Goal: Browse casually: Explore the website without a specific task or goal

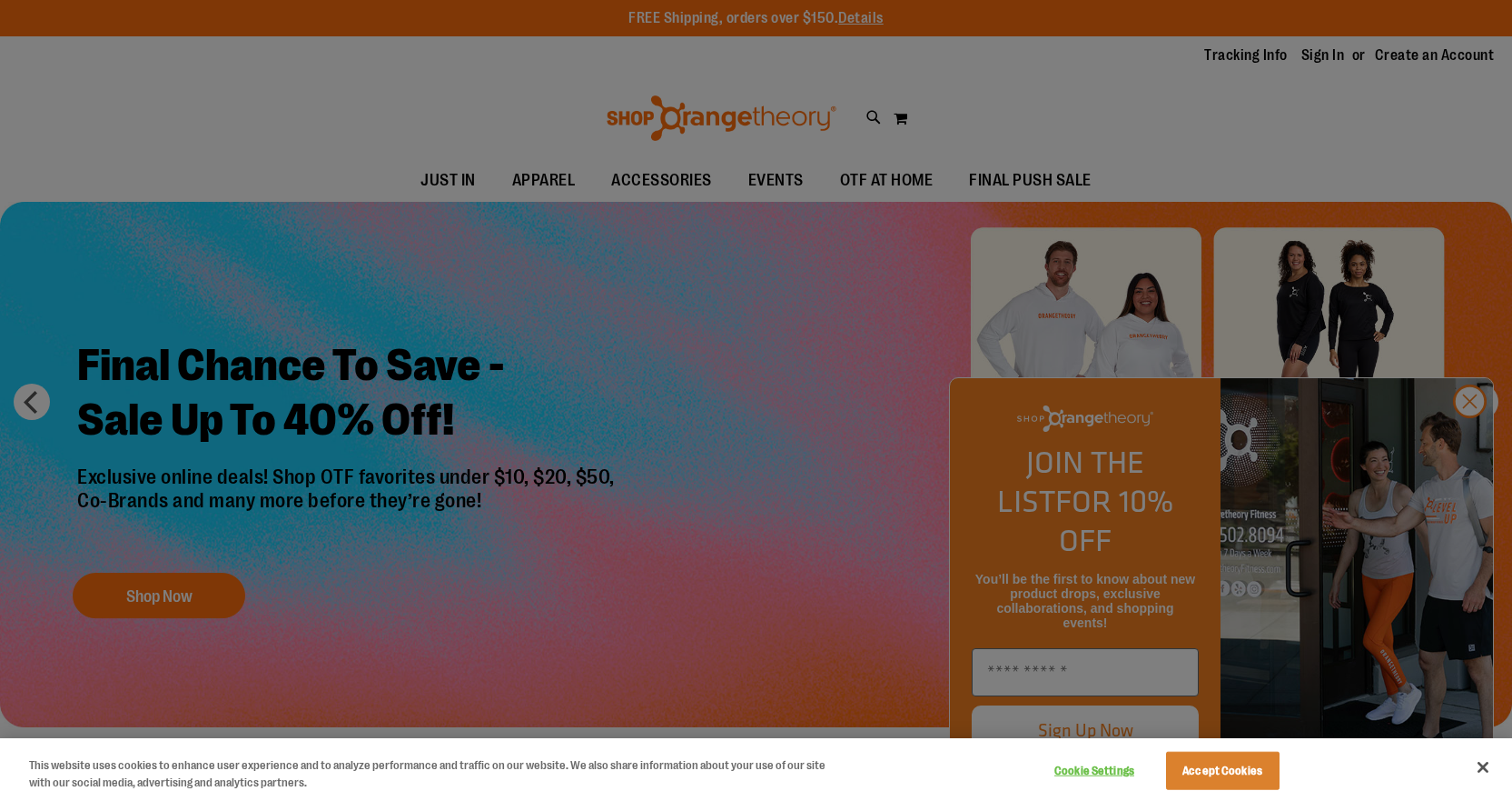
click at [672, 189] on div at bounding box center [756, 400] width 1512 height 801
click at [660, 181] on div at bounding box center [756, 400] width 1512 height 801
click at [1467, 436] on div at bounding box center [756, 400] width 1512 height 801
click at [1468, 443] on div at bounding box center [756, 400] width 1512 height 801
drag, startPoint x: 1493, startPoint y: 767, endPoint x: 1479, endPoint y: 770, distance: 14.3
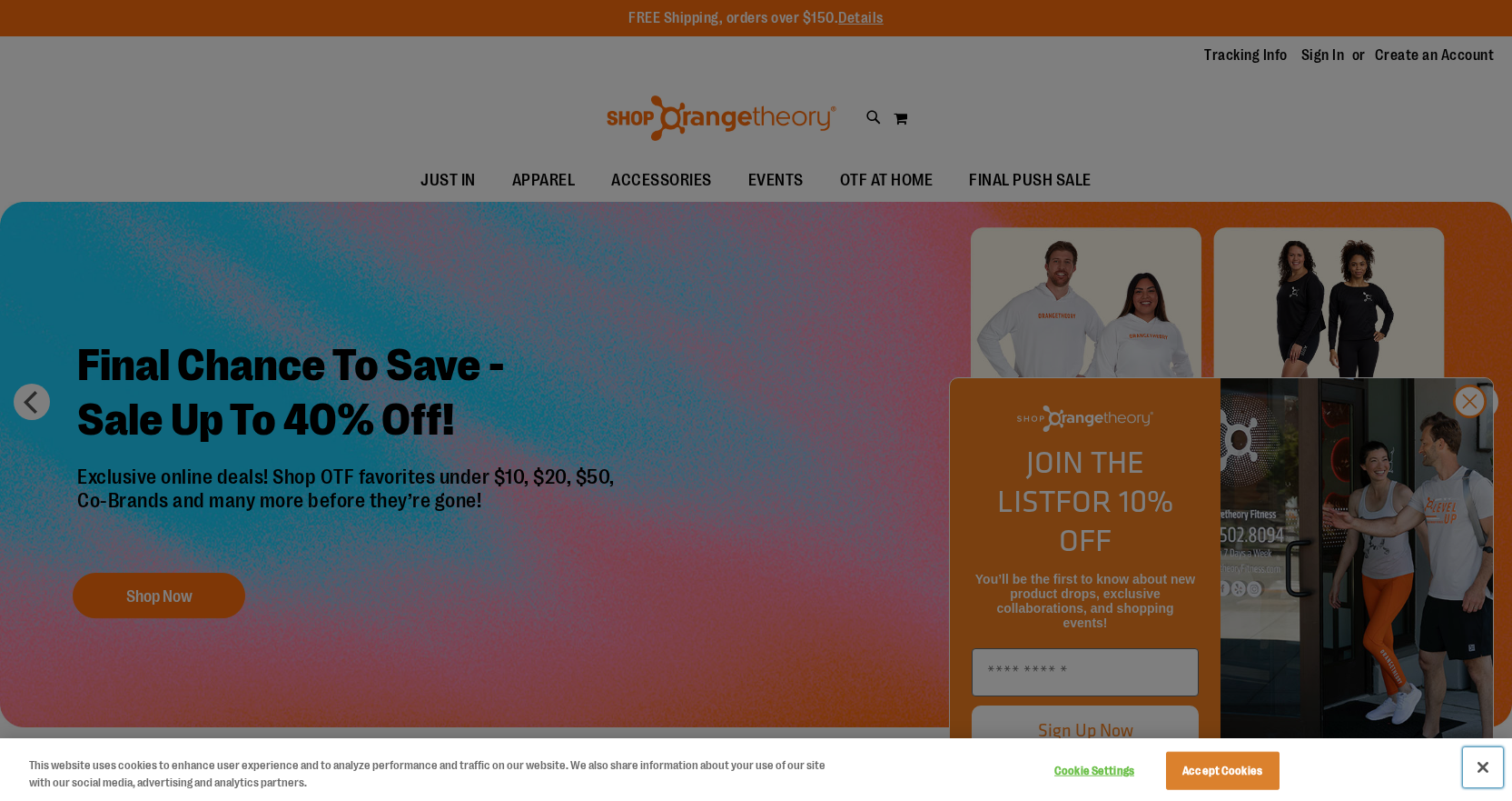
click at [1493, 769] on button "Close" at bounding box center [1483, 766] width 40 height 40
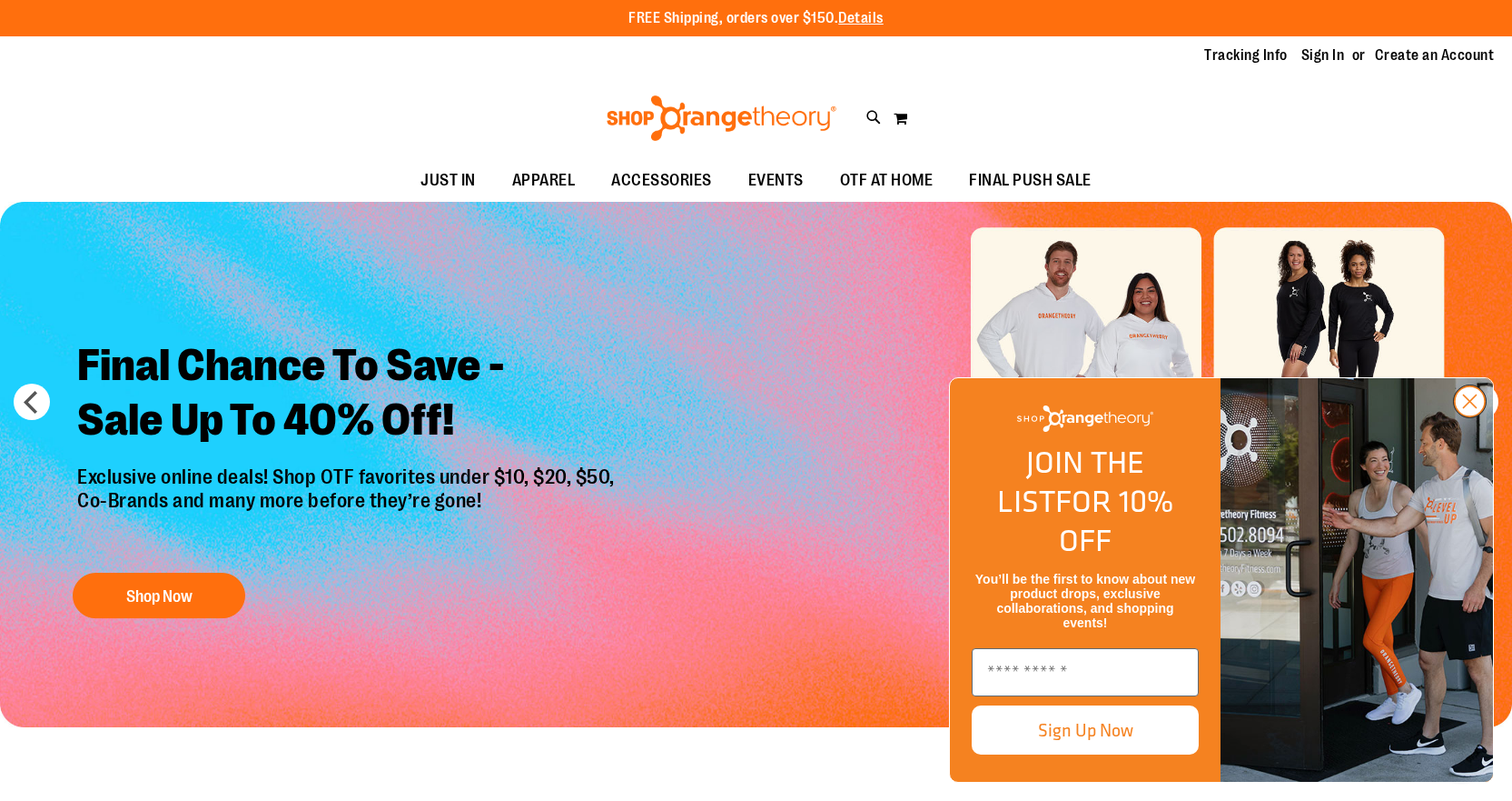
click at [1463, 416] on circle "Close dialog" at bounding box center [1469, 400] width 30 height 30
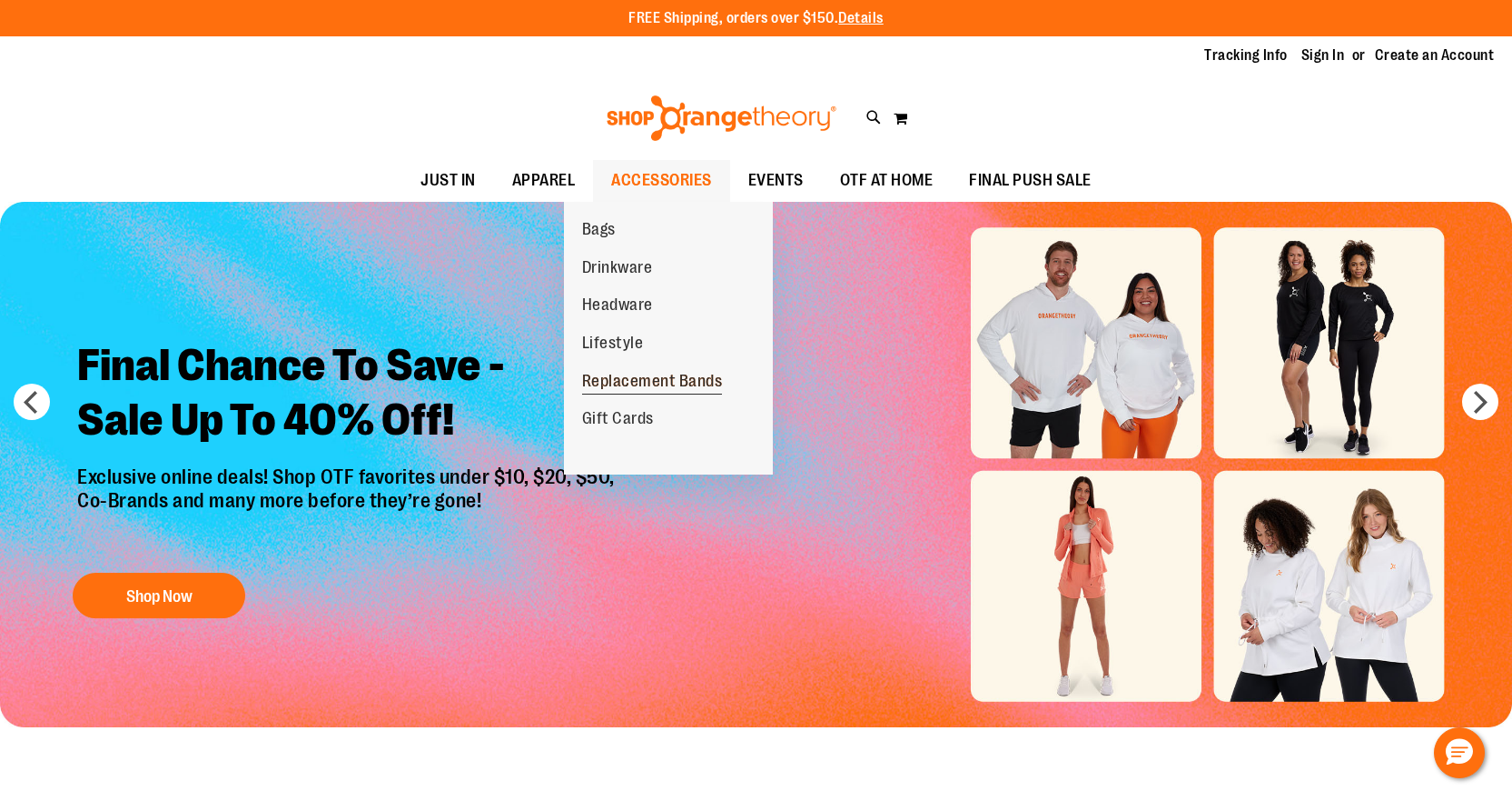
click at [643, 388] on span "Replacement Bands" at bounding box center [652, 382] width 141 height 22
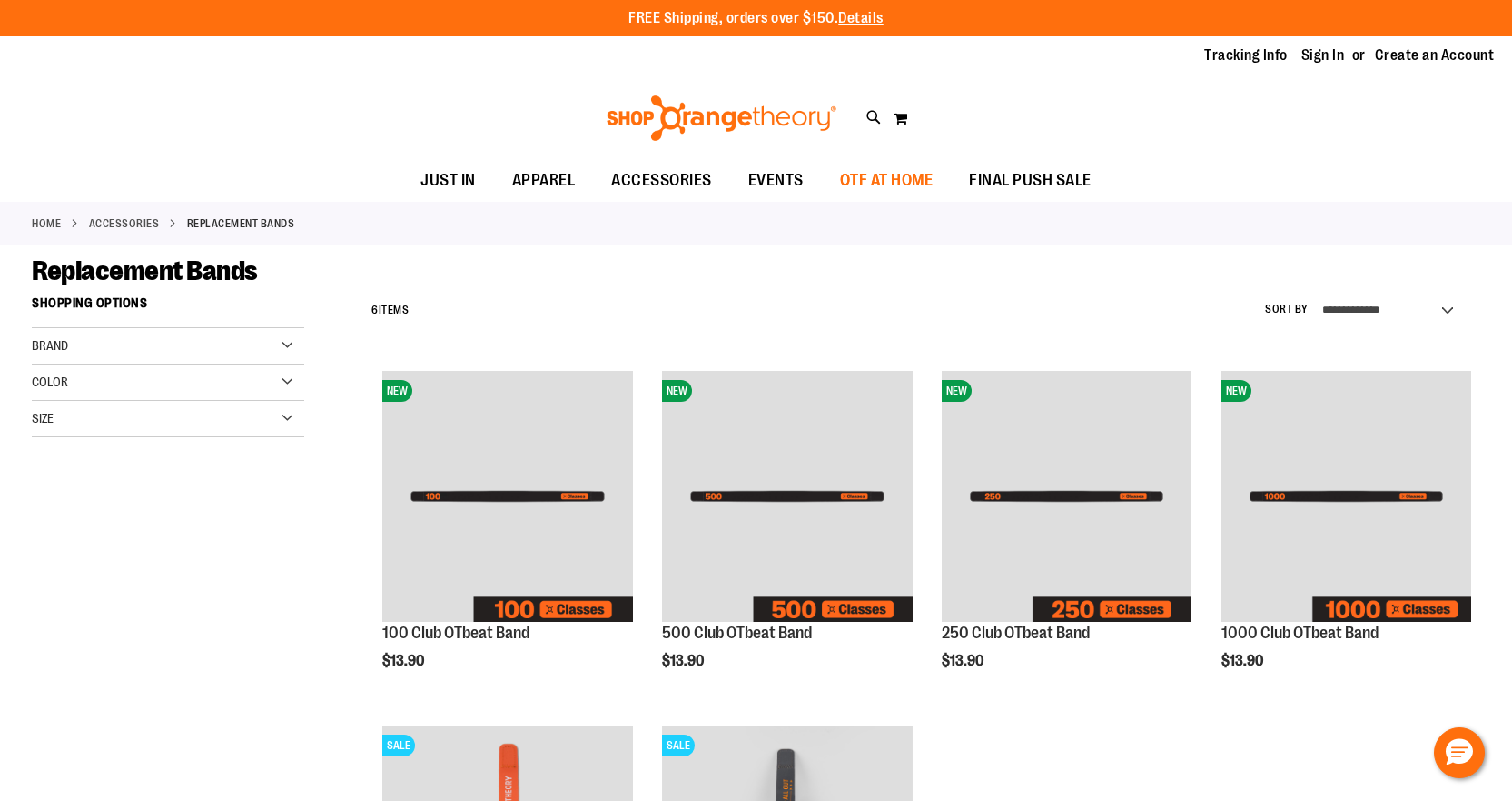
click at [897, 182] on span "OTF AT HOME" at bounding box center [887, 180] width 94 height 41
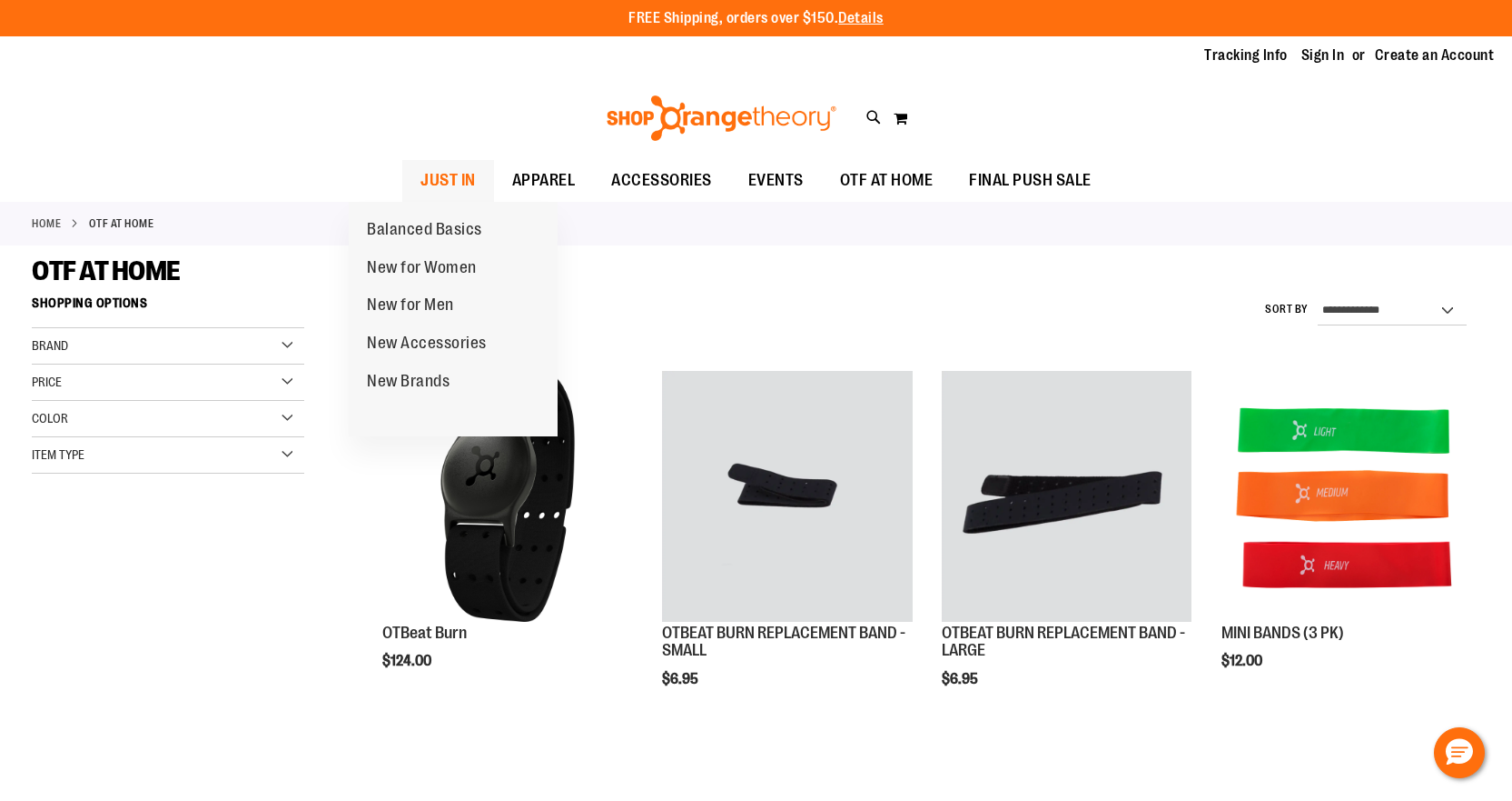
click at [421, 175] on span "JUST IN" at bounding box center [448, 180] width 55 height 41
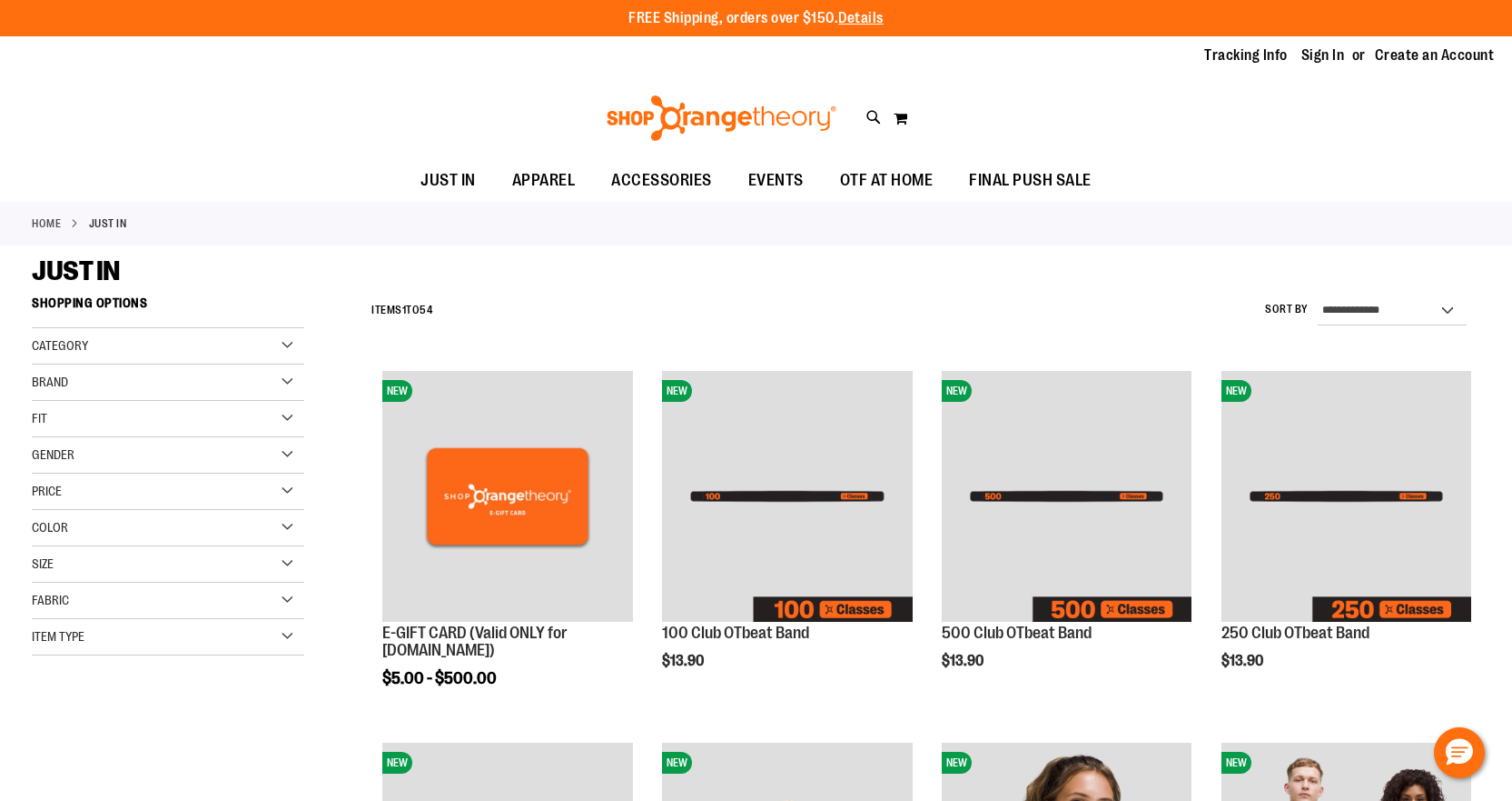
click at [50, 220] on link "Home" at bounding box center [47, 223] width 29 height 16
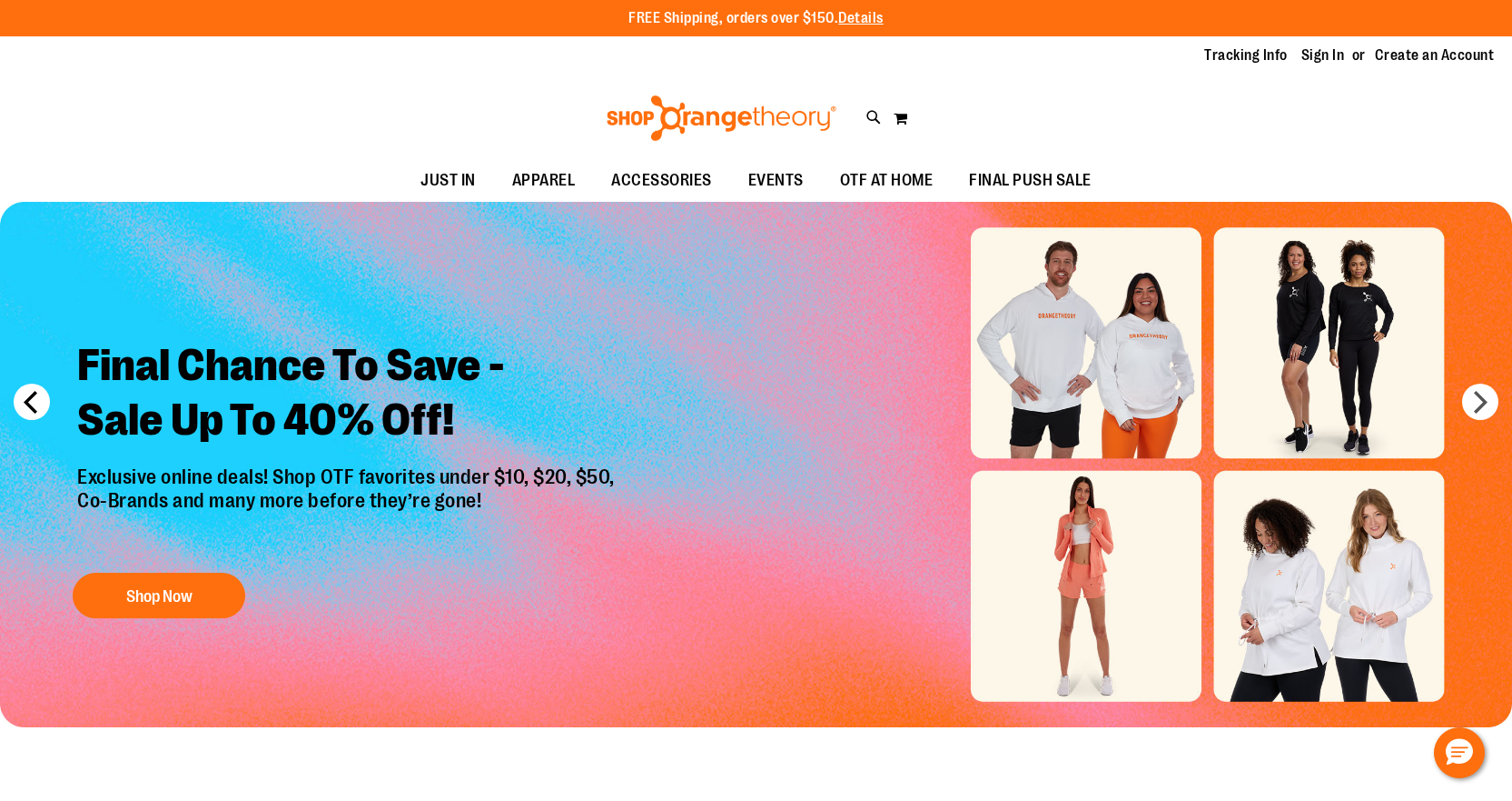
click at [21, 397] on button "prev" at bounding box center [31, 400] width 36 height 36
